Goal: Task Accomplishment & Management: Complete application form

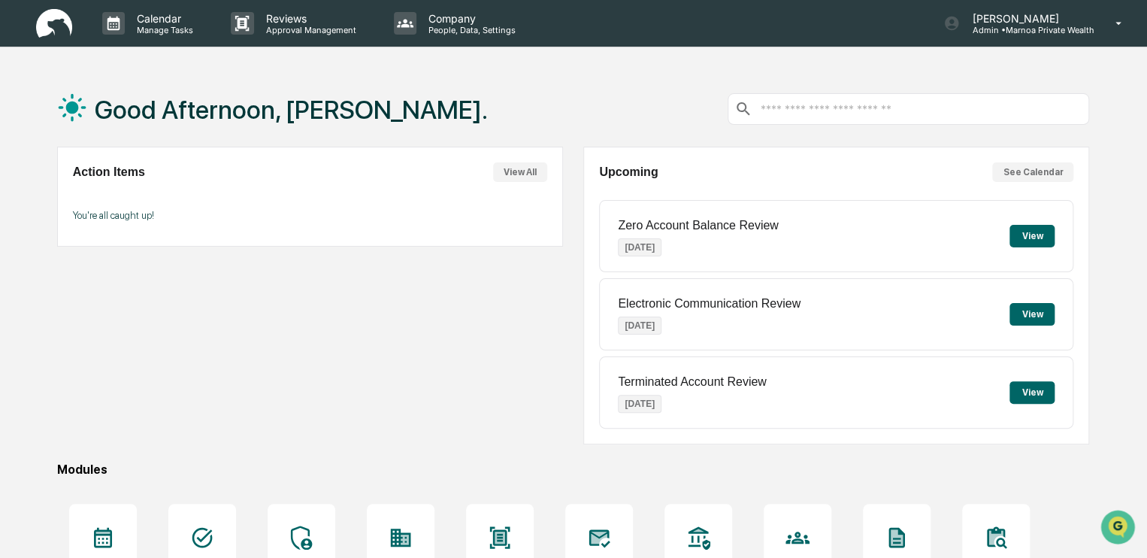
click at [418, 306] on div "Action Items View All You're all caught up!" at bounding box center [310, 296] width 506 height 298
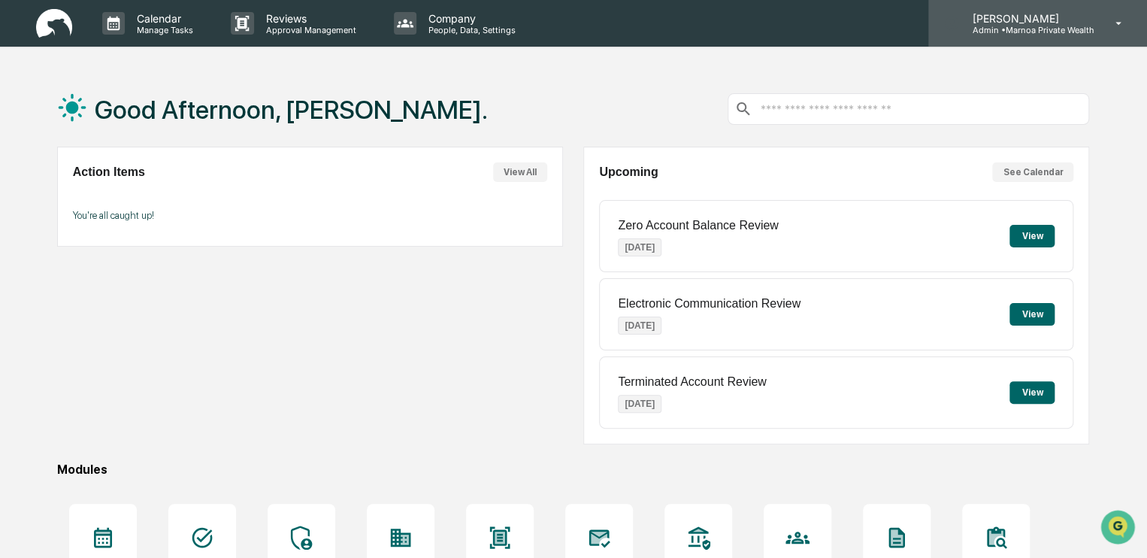
click at [1114, 22] on icon at bounding box center [1119, 24] width 26 height 14
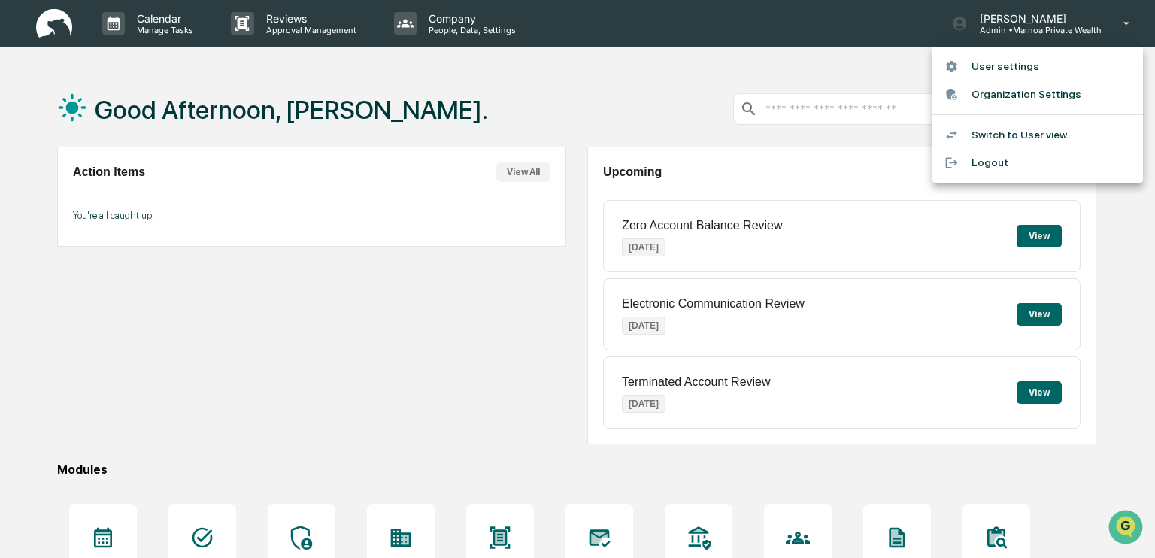
click at [286, 20] on div at bounding box center [577, 279] width 1155 height 558
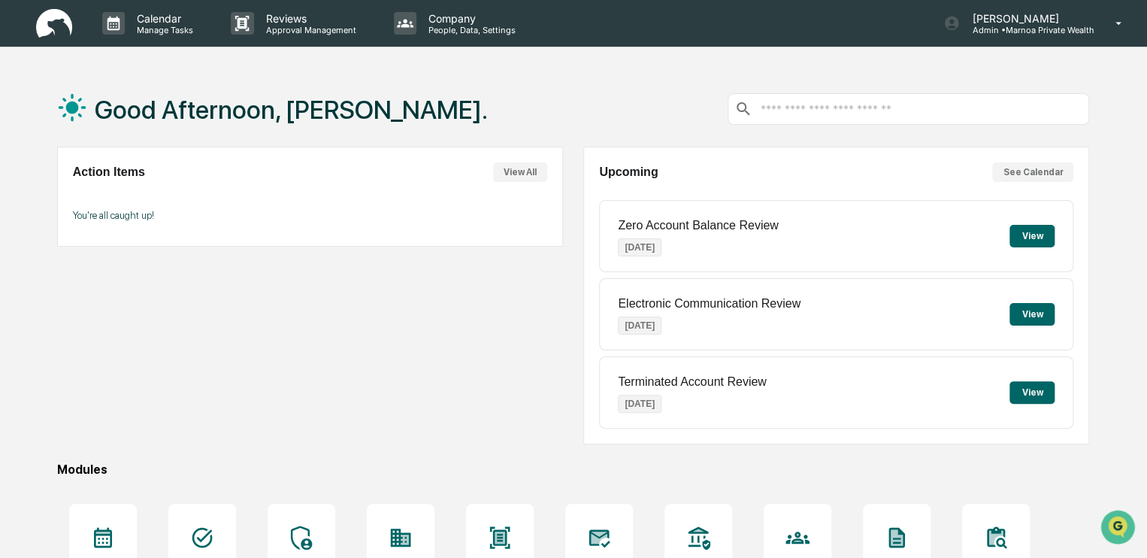
click at [286, 20] on p "Reviews" at bounding box center [309, 18] width 110 height 13
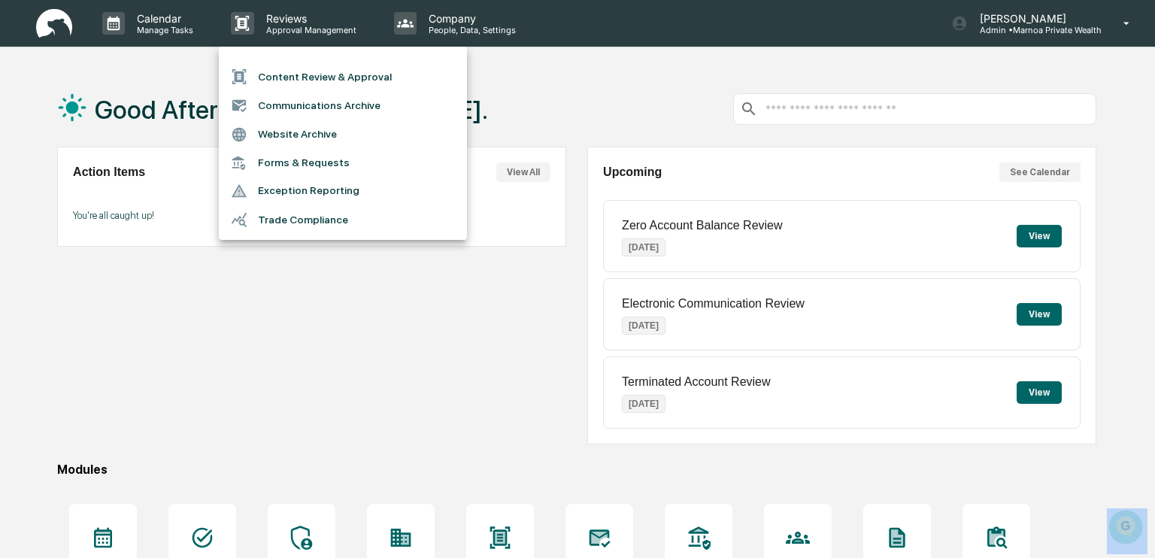
click at [286, 20] on div at bounding box center [577, 279] width 1155 height 558
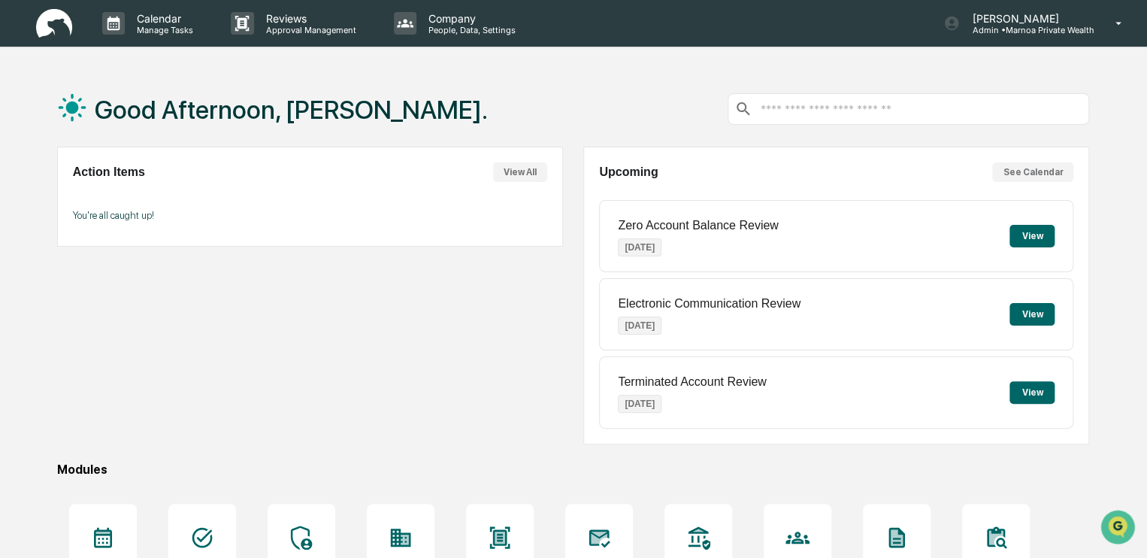
click at [286, 20] on p "Reviews" at bounding box center [309, 18] width 110 height 13
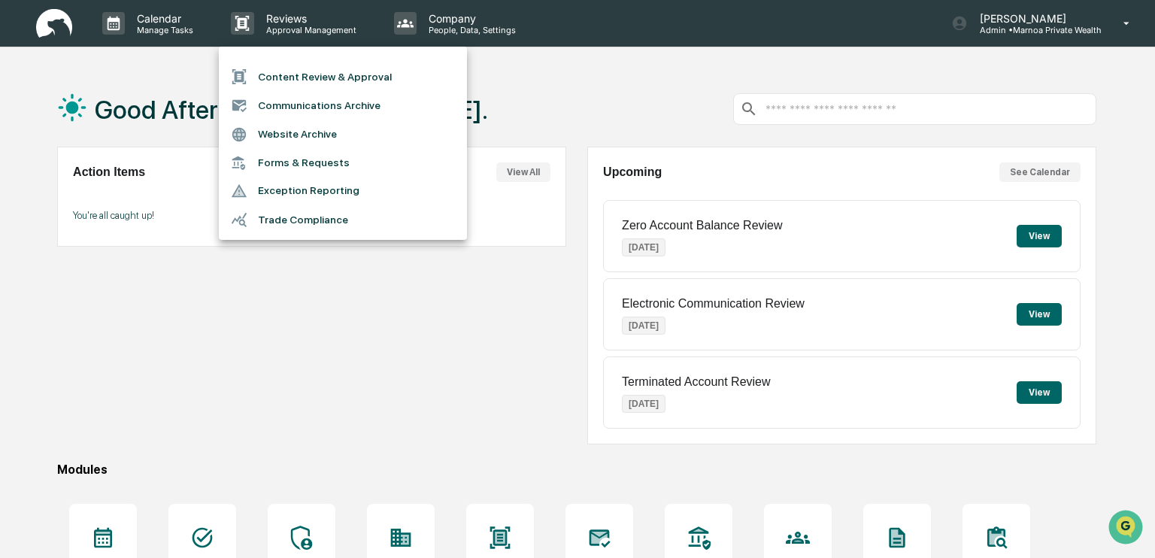
click at [285, 77] on li "Content Review & Approval" at bounding box center [343, 76] width 248 height 29
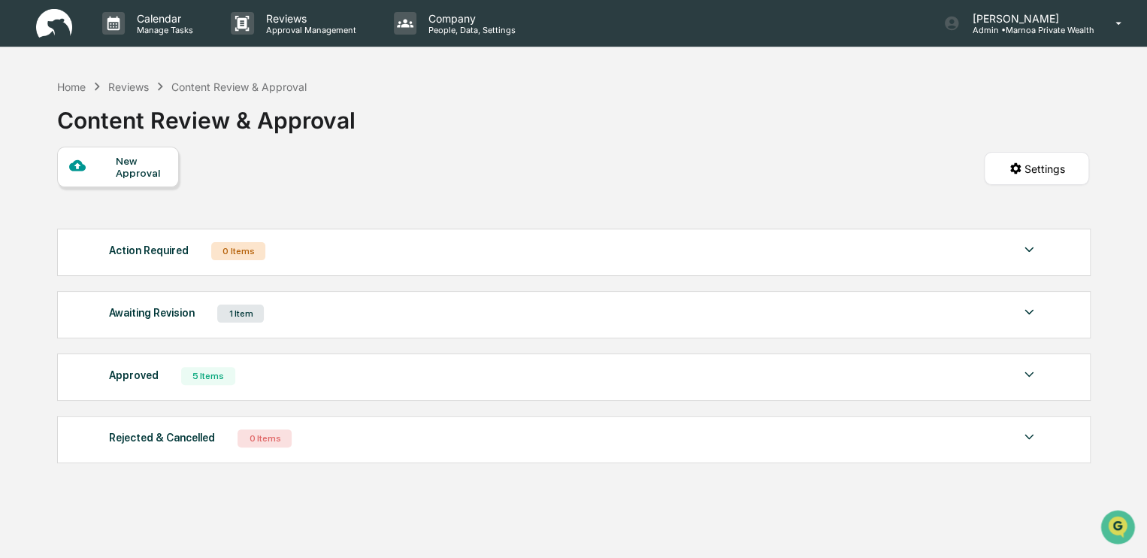
click at [127, 162] on div "New Approval" at bounding box center [141, 167] width 50 height 24
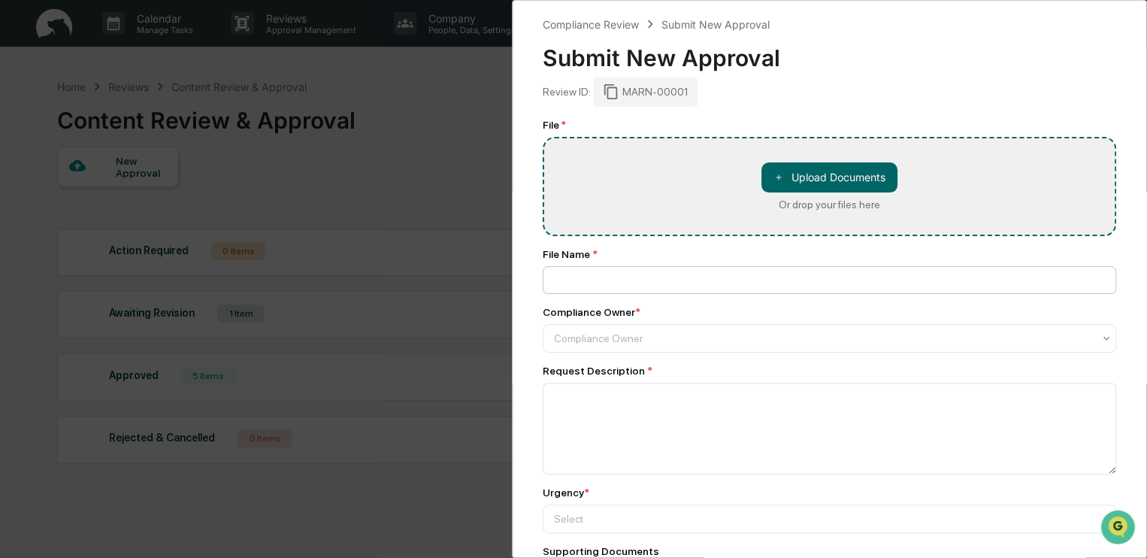
type input "**********"
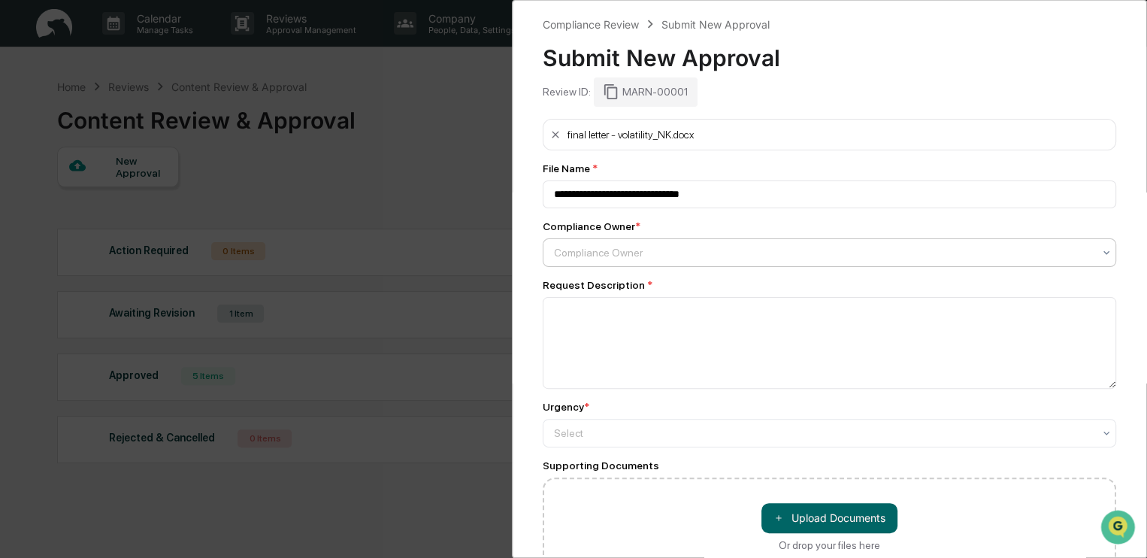
click at [894, 257] on div at bounding box center [823, 252] width 539 height 15
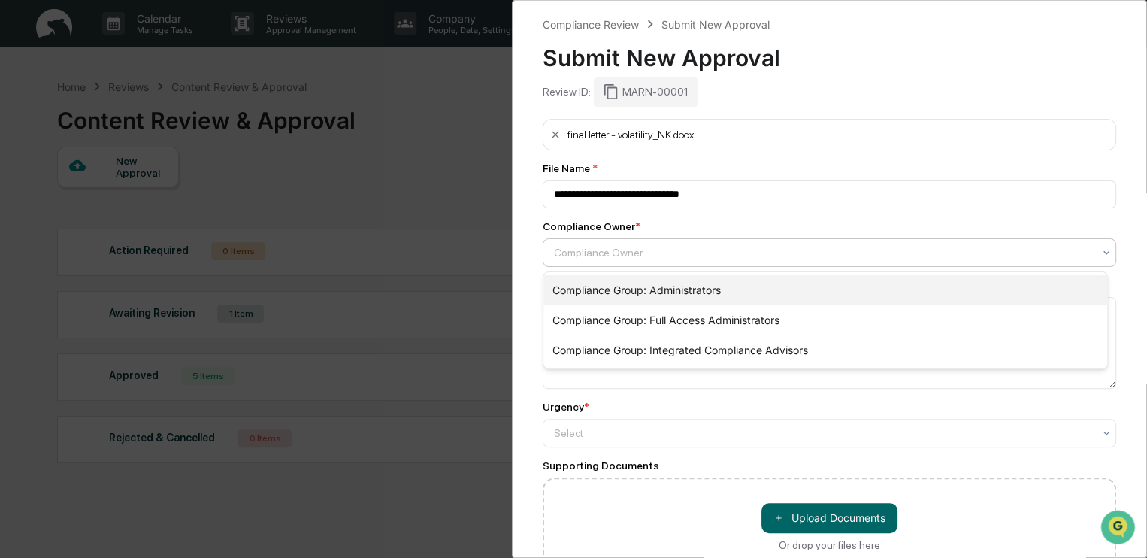
click at [879, 294] on div "Compliance Group: Administrators" at bounding box center [825, 290] width 564 height 30
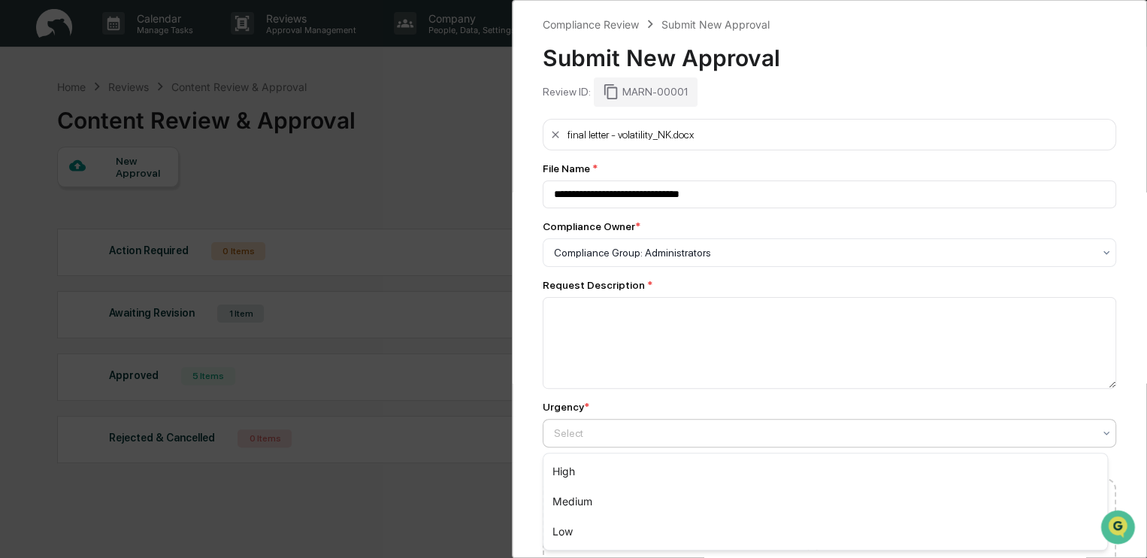
click at [845, 444] on div "Select" at bounding box center [823, 432] width 554 height 21
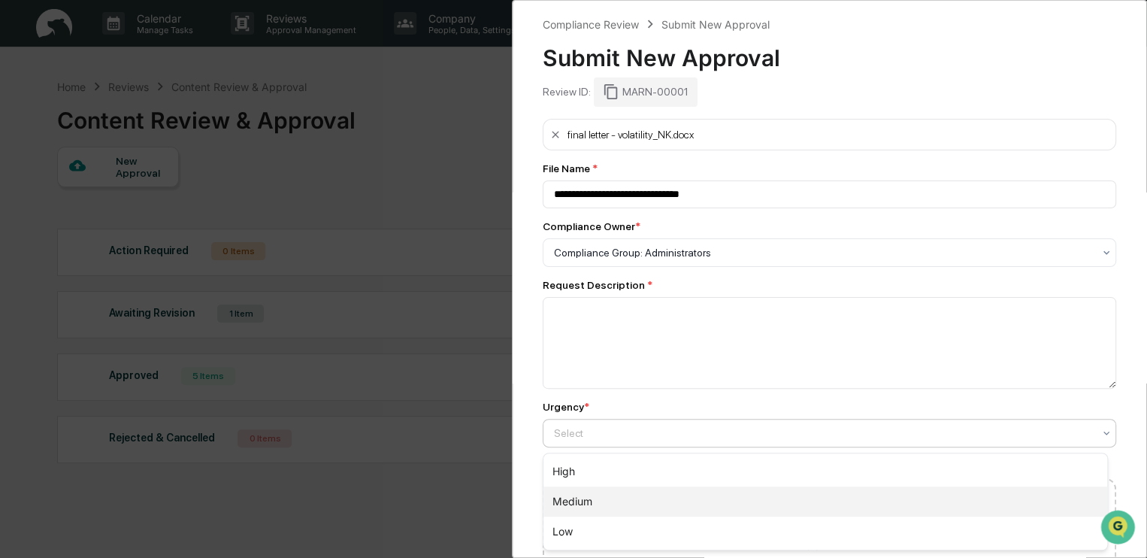
click at [818, 504] on div "Medium" at bounding box center [825, 501] width 564 height 30
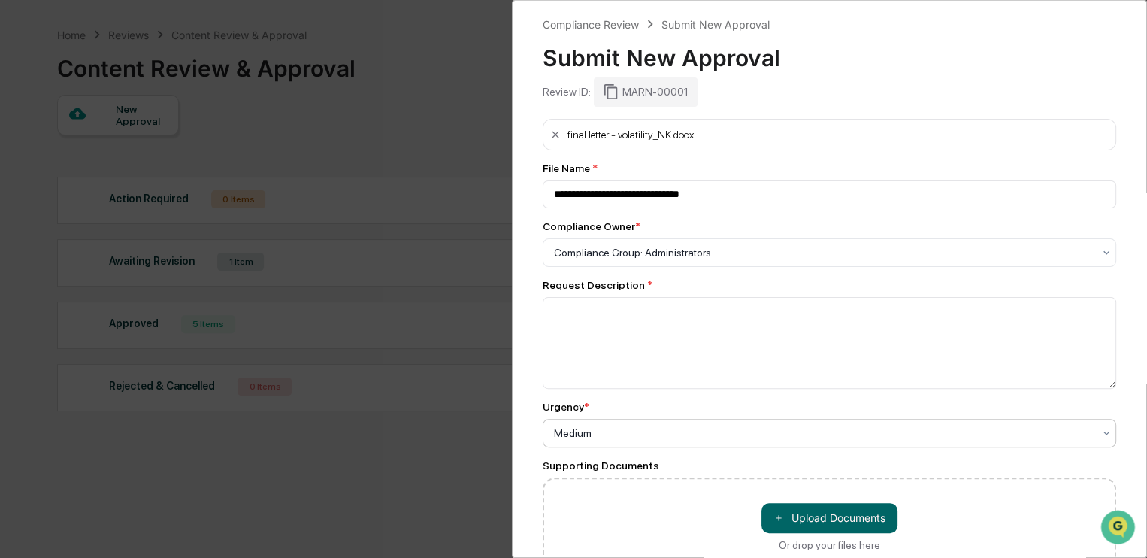
scroll to position [53, 0]
click at [840, 320] on textarea at bounding box center [830, 343] width 574 height 92
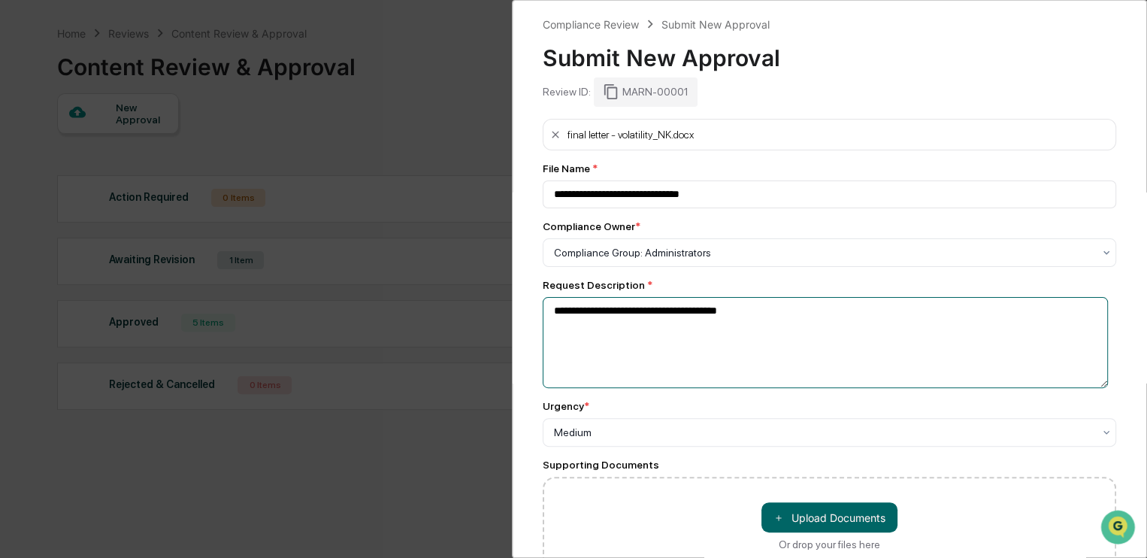
scroll to position [71, 0]
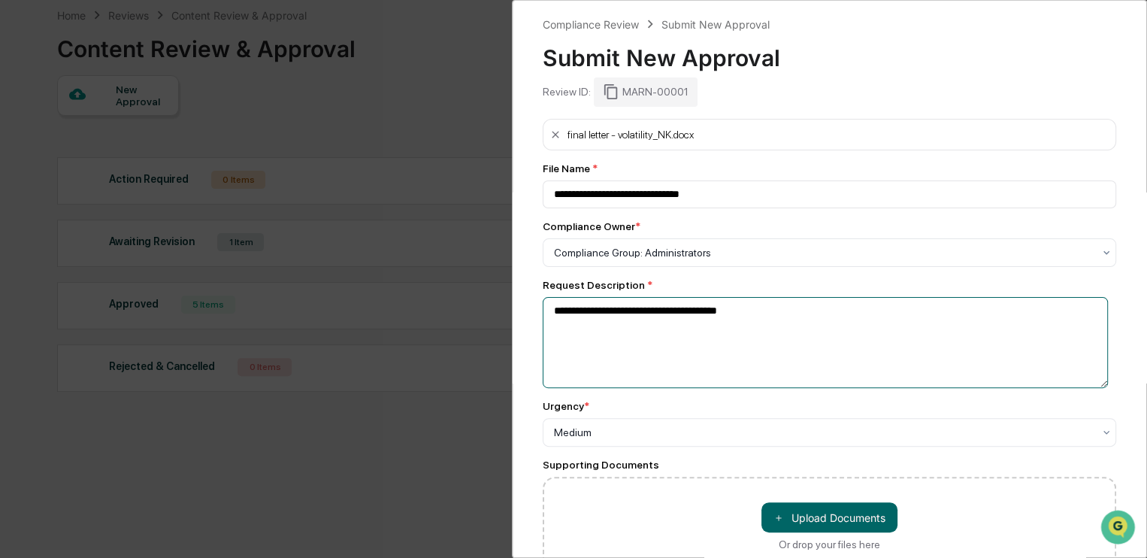
type textarea "**********"
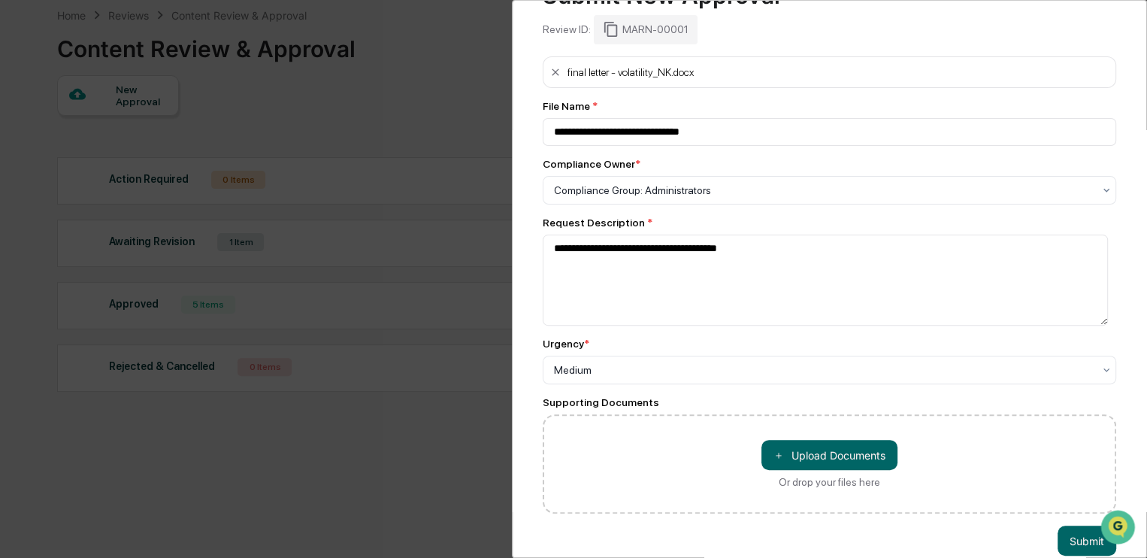
scroll to position [94, 0]
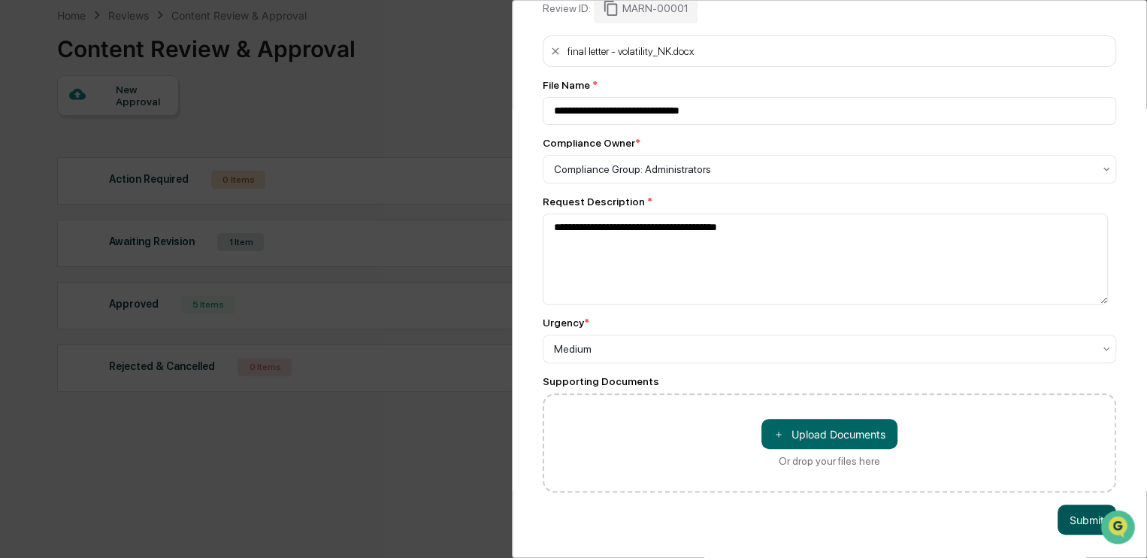
click at [1077, 510] on button "Submit" at bounding box center [1087, 519] width 59 height 30
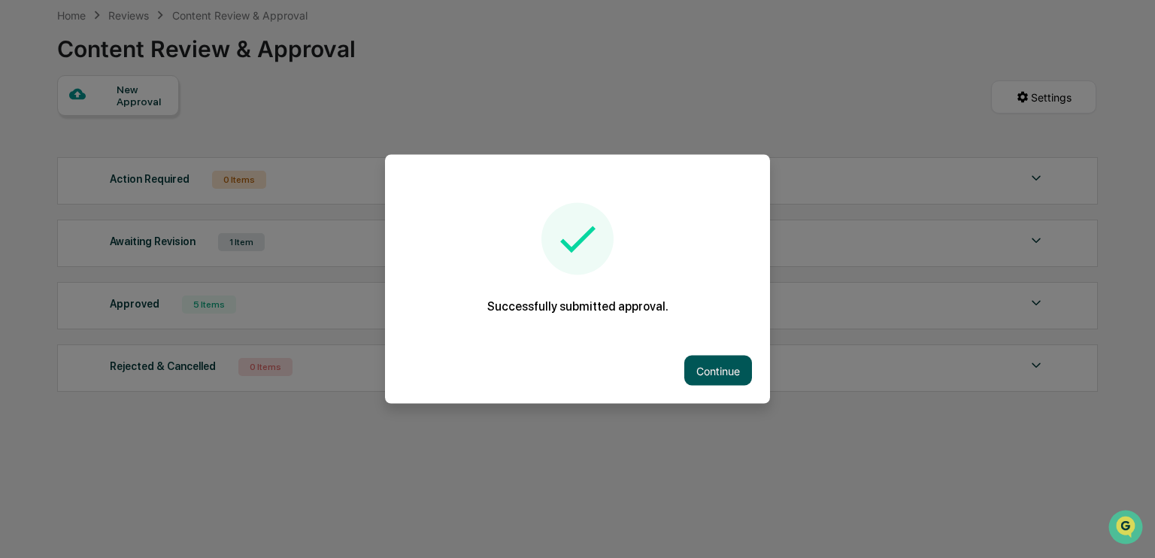
click at [698, 357] on button "Continue" at bounding box center [718, 371] width 68 height 30
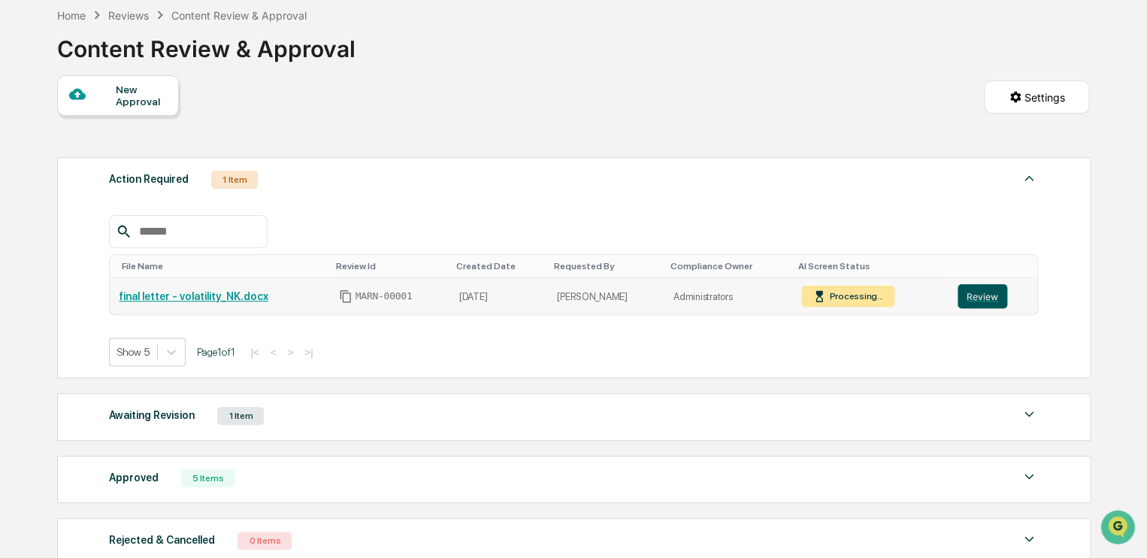
click at [975, 298] on button "Review" at bounding box center [983, 296] width 50 height 24
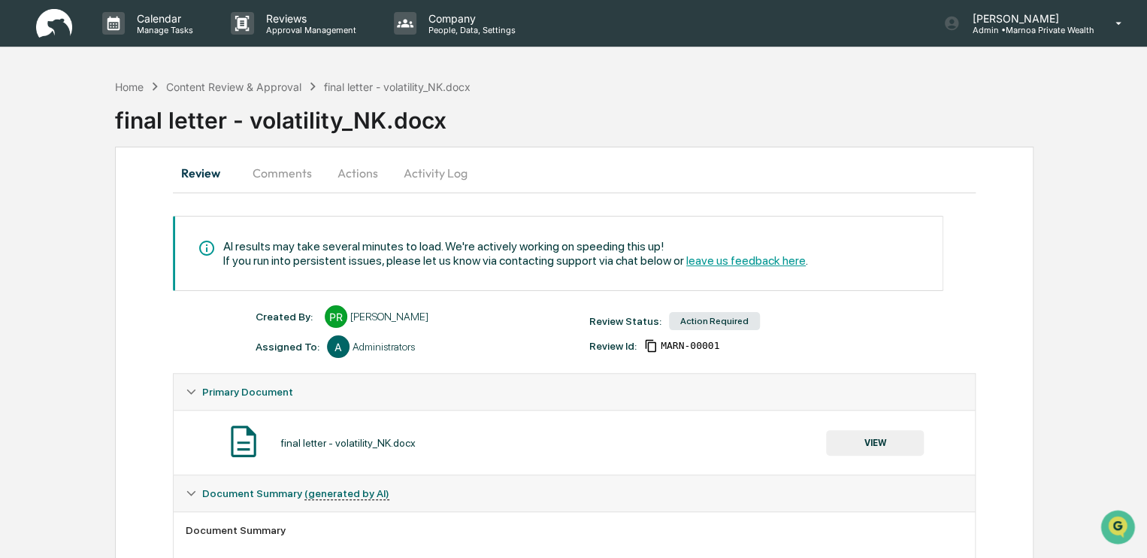
click at [1050, 306] on div "Home Content Review & Approval final letter - volatility_NK.docx final letter -…" at bounding box center [573, 482] width 1147 height 822
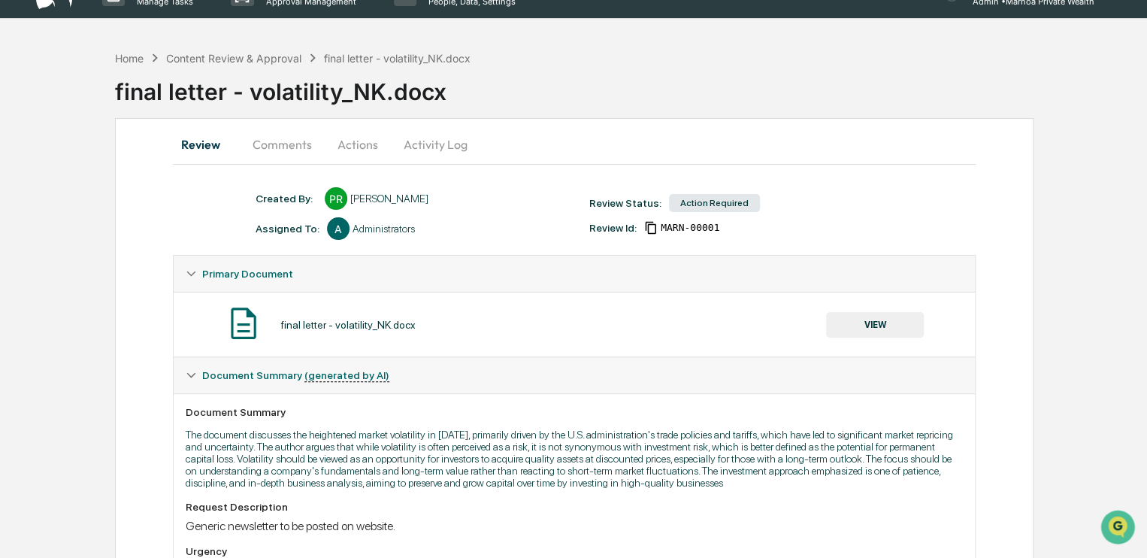
scroll to position [30, 0]
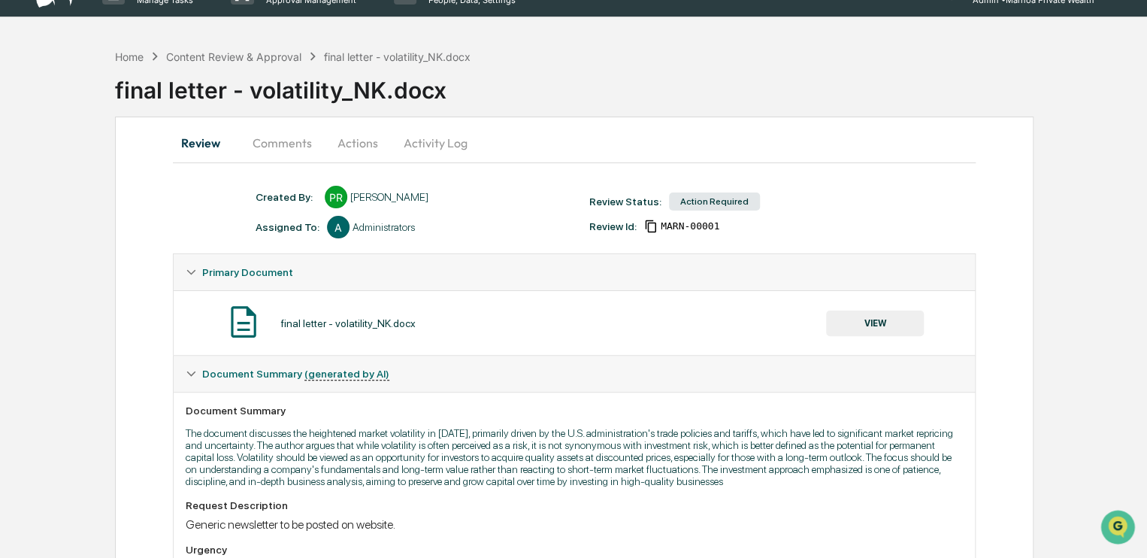
click at [346, 144] on button "Actions" at bounding box center [358, 143] width 68 height 36
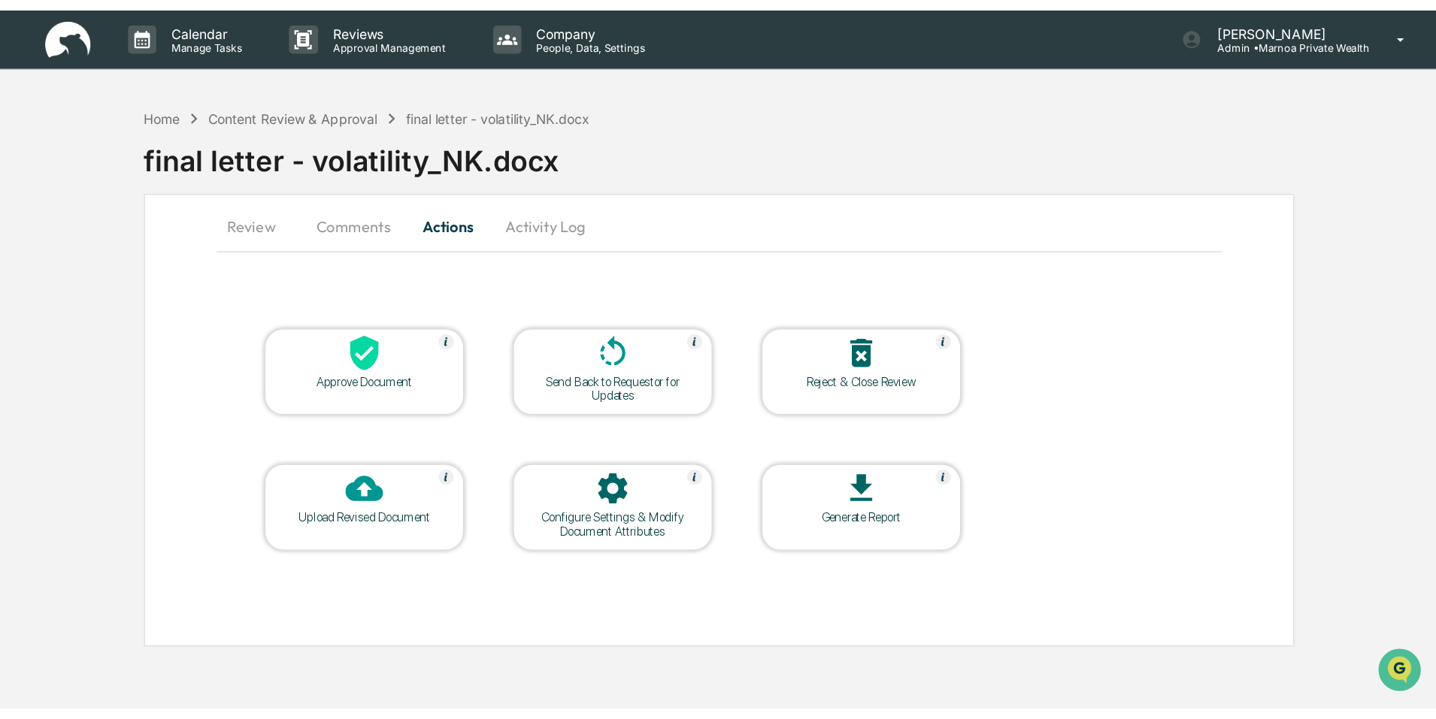
scroll to position [0, 0]
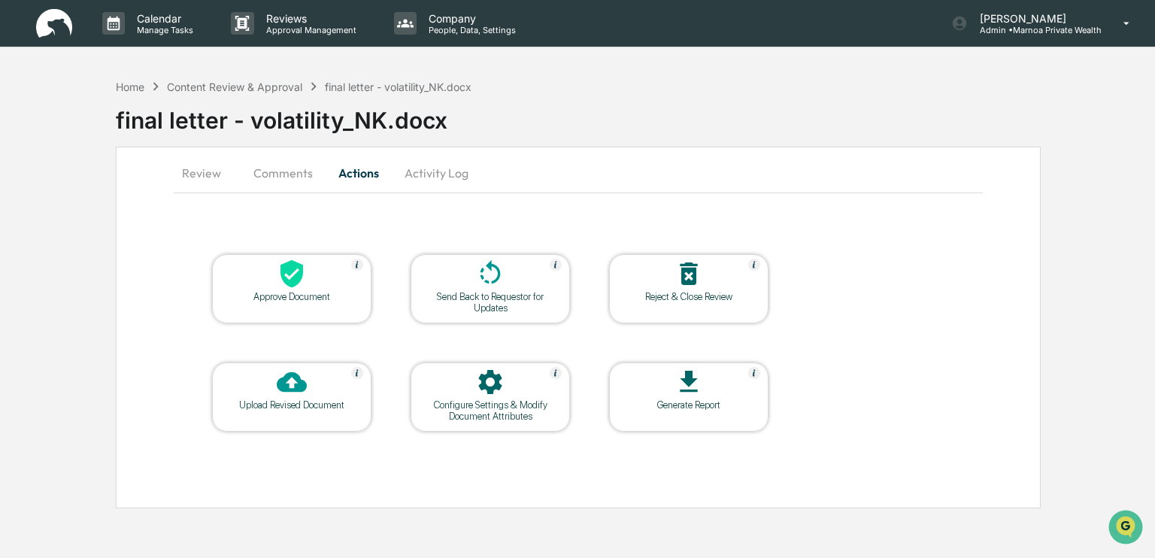
click at [287, 283] on icon at bounding box center [291, 274] width 23 height 28
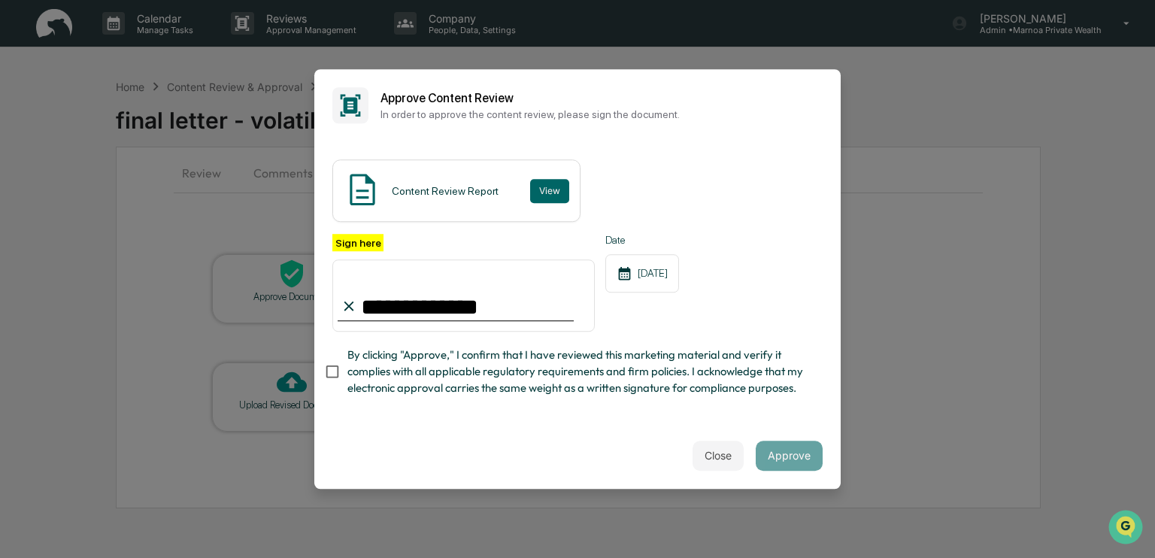
type input "**********"
click at [806, 457] on button "Approve" at bounding box center [788, 455] width 67 height 30
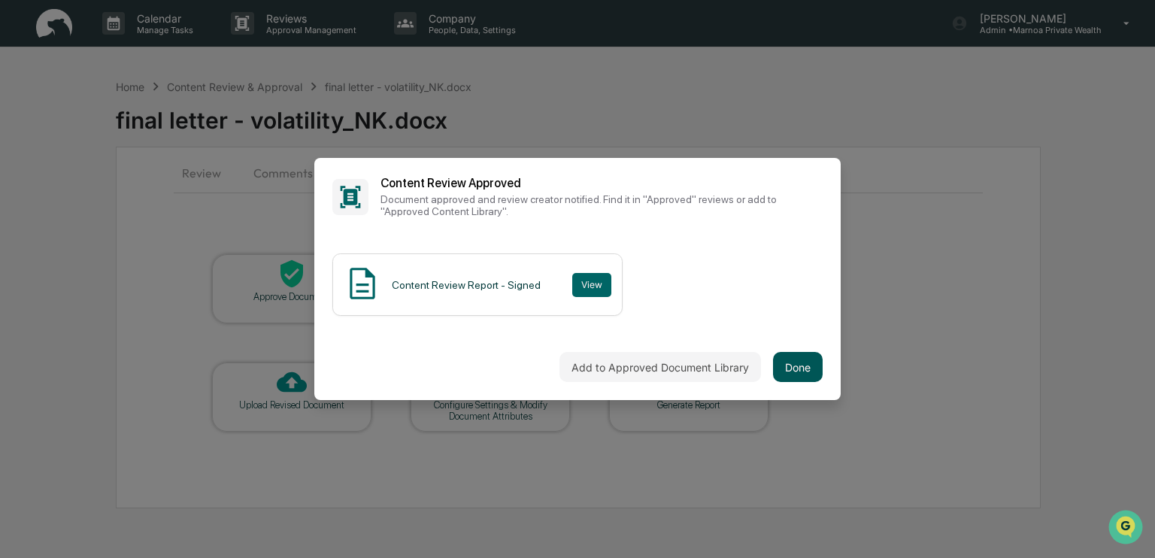
click at [804, 367] on button "Done" at bounding box center [798, 367] width 50 height 30
